Goal: Information Seeking & Learning: Learn about a topic

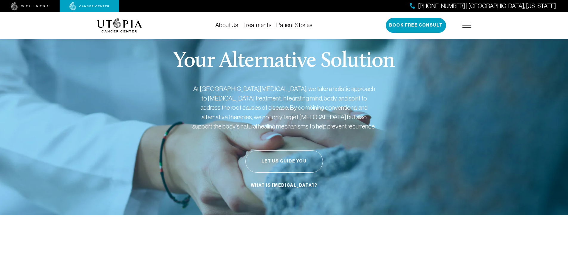
click at [300, 159] on button "Let Us Guide You" at bounding box center [283, 161] width 77 height 22
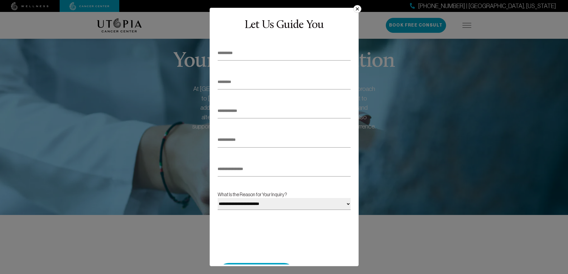
click at [271, 201] on select "**********" at bounding box center [283, 204] width 133 height 12
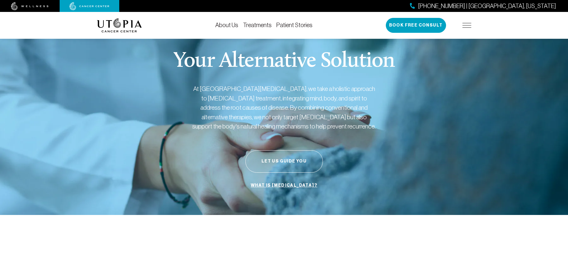
click at [255, 26] on link "Treatments" at bounding box center [257, 25] width 29 height 7
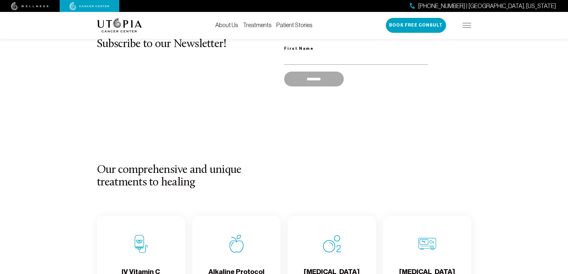
scroll to position [447, 0]
